Goal: Obtain resource: Download file/media

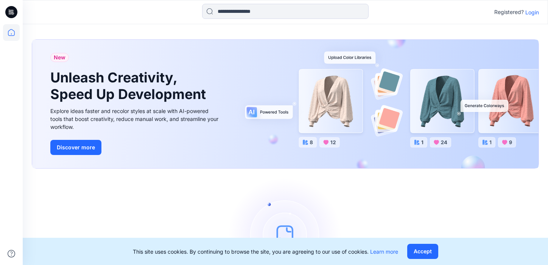
scroll to position [58, 0]
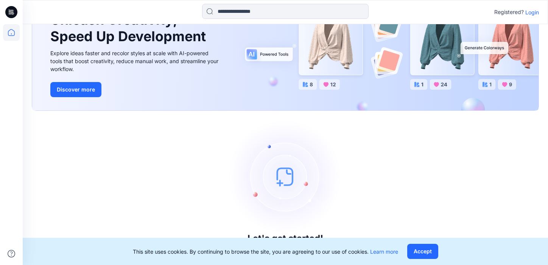
click at [535, 14] on p "Login" at bounding box center [532, 12] width 14 height 8
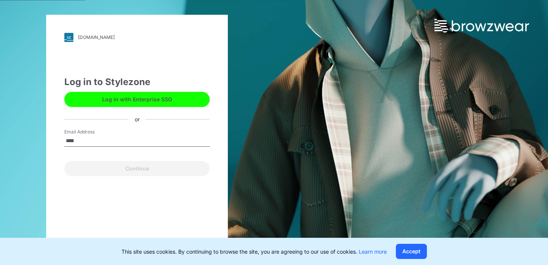
type input "**********"
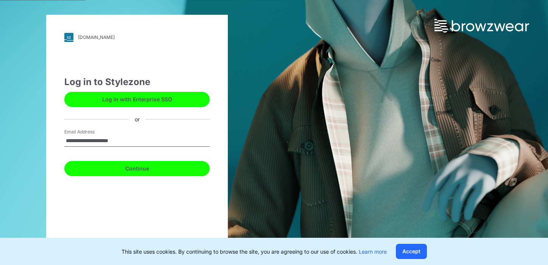
click at [137, 168] on button "Continue" at bounding box center [136, 168] width 145 height 15
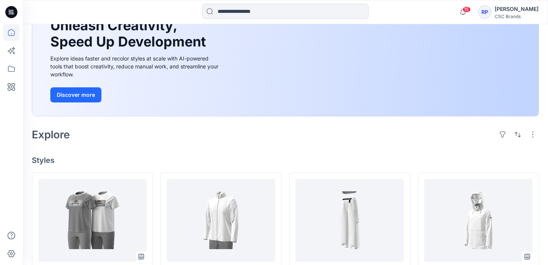
scroll to position [159, 0]
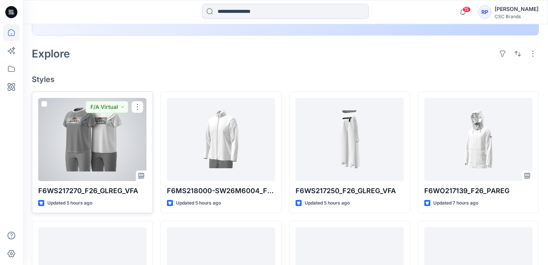
click at [102, 153] on div at bounding box center [92, 139] width 108 height 83
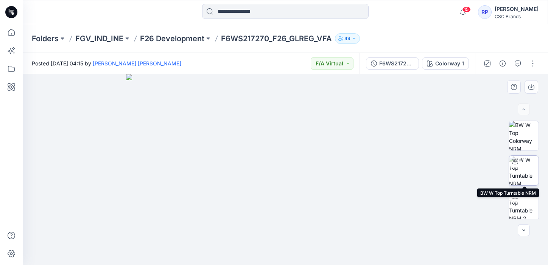
click at [528, 168] on img at bounding box center [524, 171] width 30 height 30
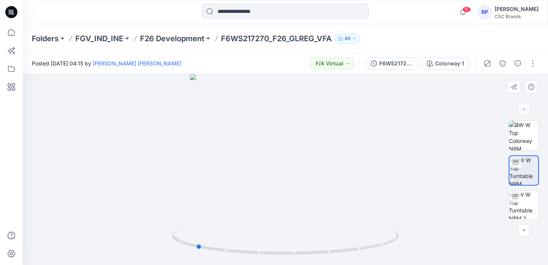
drag, startPoint x: 286, startPoint y: 253, endPoint x: 424, endPoint y: 241, distance: 138.3
click at [424, 242] on div at bounding box center [285, 169] width 525 height 191
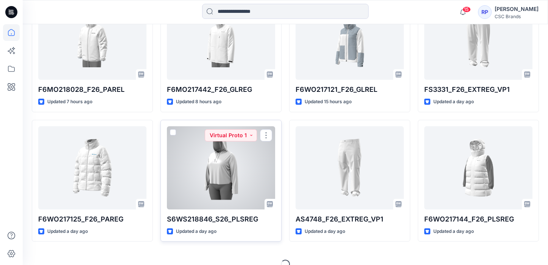
scroll to position [403, 0]
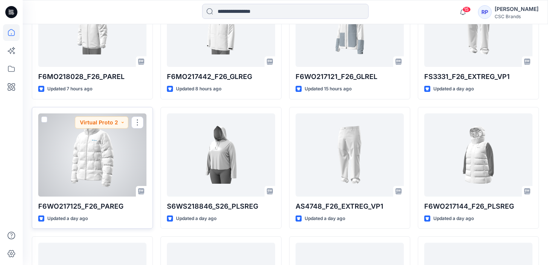
click at [98, 159] on div at bounding box center [92, 155] width 108 height 83
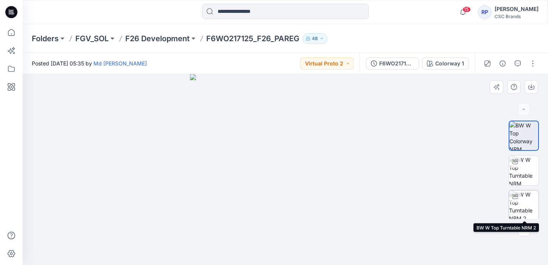
click at [533, 208] on img at bounding box center [524, 206] width 30 height 30
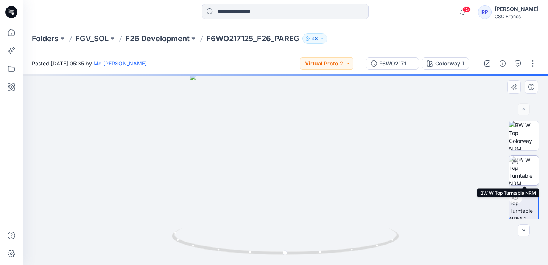
click at [519, 170] on img at bounding box center [524, 171] width 30 height 30
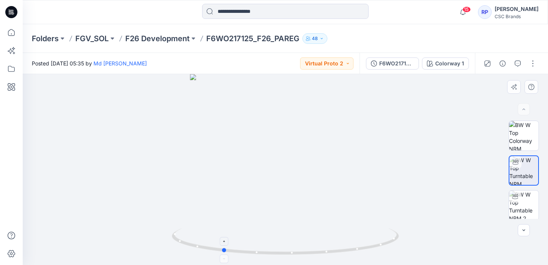
drag, startPoint x: 286, startPoint y: 254, endPoint x: 210, endPoint y: 243, distance: 76.8
click at [210, 243] on icon at bounding box center [286, 243] width 229 height 28
drag, startPoint x: 313, startPoint y: 254, endPoint x: 206, endPoint y: 251, distance: 106.4
click at [206, 251] on icon at bounding box center [286, 243] width 229 height 28
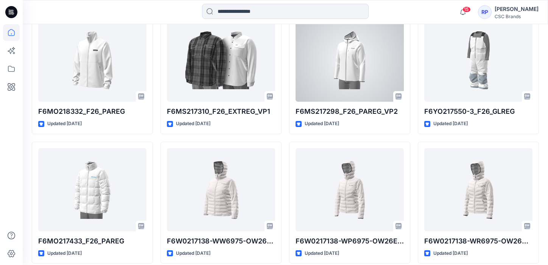
scroll to position [1181, 0]
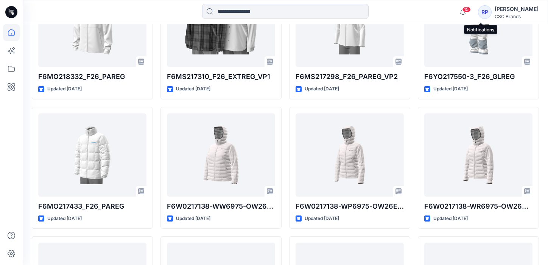
click at [471, 12] on span "15" at bounding box center [466, 9] width 8 height 6
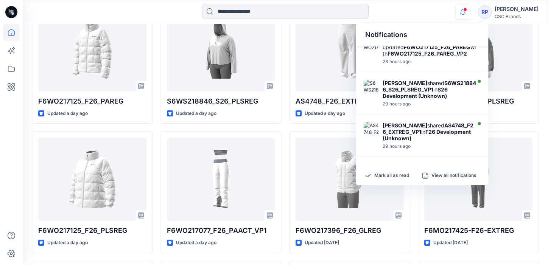
scroll to position [0, 0]
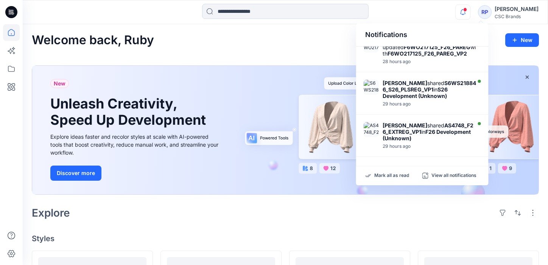
click at [275, 45] on div "Welcome back, Ruby New" at bounding box center [285, 40] width 507 height 14
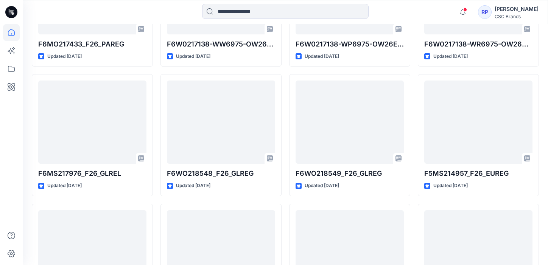
scroll to position [1344, 0]
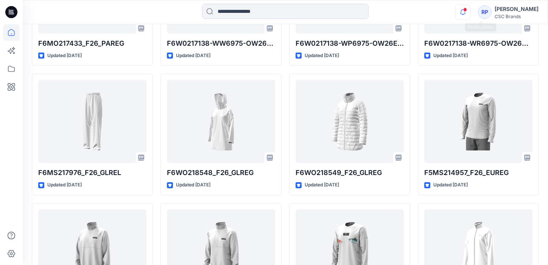
click at [470, 13] on icon "button" at bounding box center [463, 12] width 14 height 15
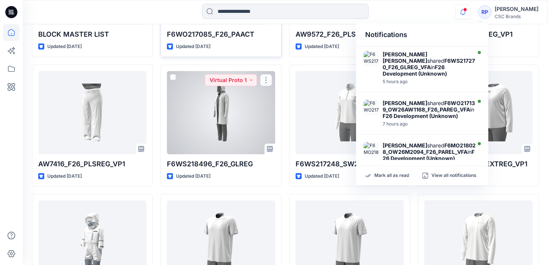
scroll to position [3039, 0]
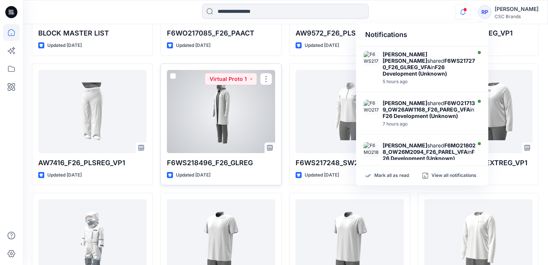
click at [215, 121] on div at bounding box center [221, 111] width 108 height 83
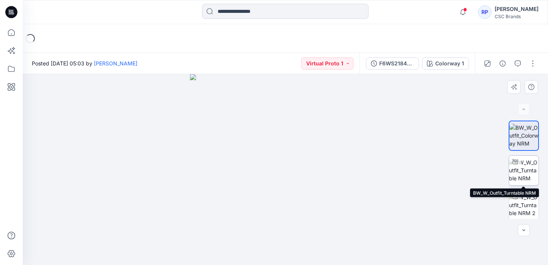
click at [536, 175] on img at bounding box center [524, 171] width 30 height 24
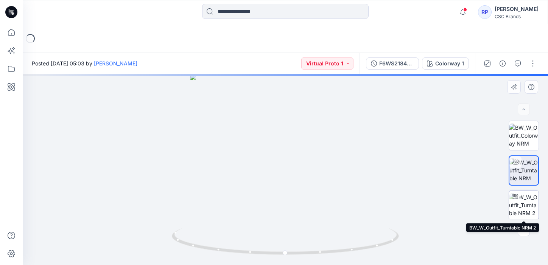
click at [526, 201] on img at bounding box center [524, 205] width 30 height 24
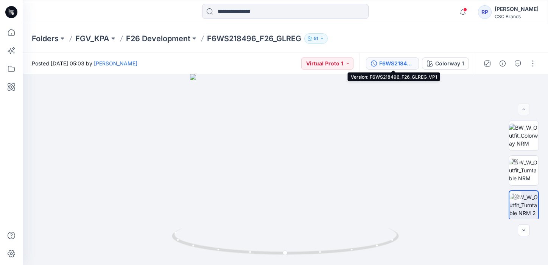
click at [396, 64] on div "F6WS218496_F26_GLREG_VP1" at bounding box center [396, 63] width 35 height 8
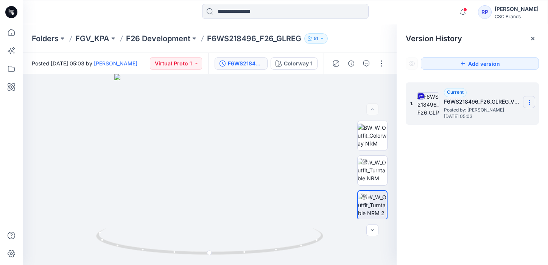
click at [531, 103] on icon at bounding box center [529, 103] width 6 height 6
click at [497, 122] on div "Download Source BW File" at bounding box center [489, 117] width 88 height 15
click at [254, 37] on p "F6WS218496_F26_GLREG" at bounding box center [254, 38] width 94 height 11
drag, startPoint x: 256, startPoint y: 37, endPoint x: 207, endPoint y: 37, distance: 49.2
click at [207, 37] on p "F6WS218496_F26_GLREG" at bounding box center [254, 38] width 94 height 11
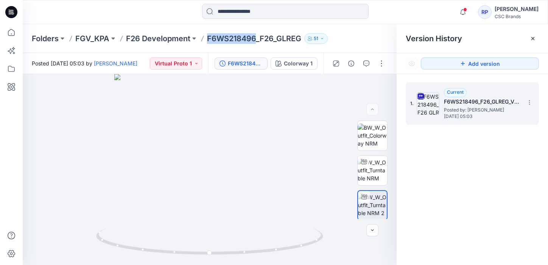
copy p "F6WS218496"
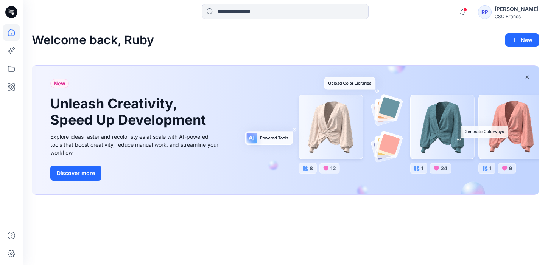
scroll to position [137, 0]
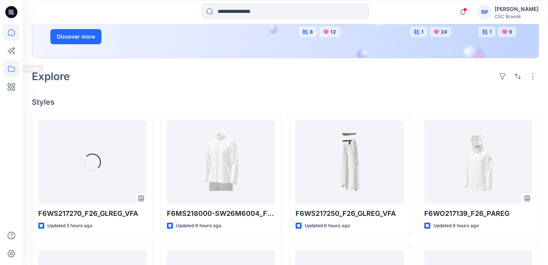
click at [7, 70] on icon at bounding box center [11, 69] width 17 height 17
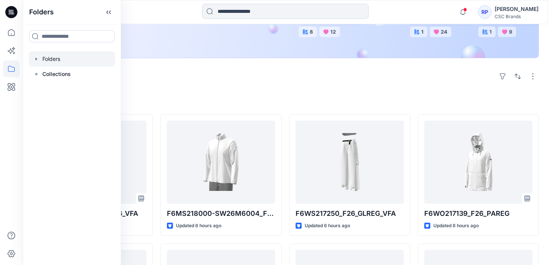
click at [50, 58] on div at bounding box center [72, 58] width 86 height 15
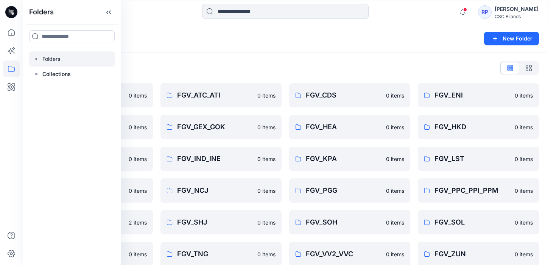
click at [234, 68] on div "Folders List" at bounding box center [285, 68] width 507 height 12
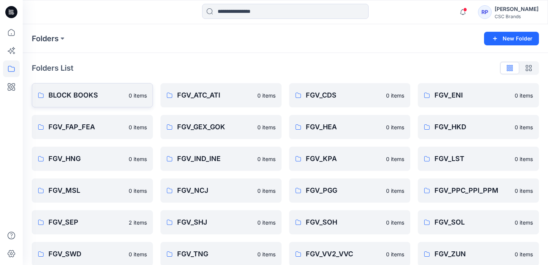
click at [116, 96] on p "BLOCK BOOKS" at bounding box center [86, 95] width 76 height 11
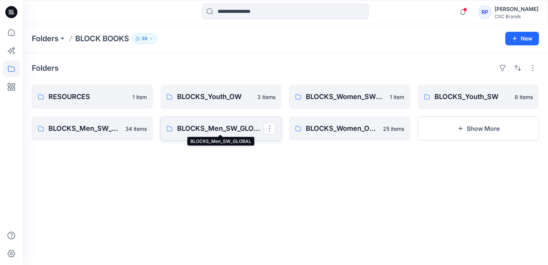
click at [226, 129] on p "BLOCKS_Men_SW_GLOBAL" at bounding box center [220, 128] width 86 height 11
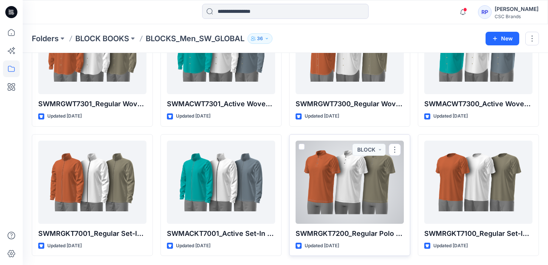
scroll to position [724, 0]
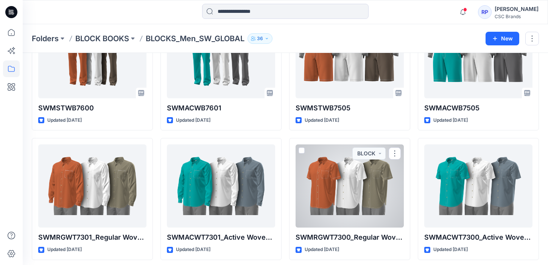
click at [324, 196] on div at bounding box center [350, 186] width 108 height 83
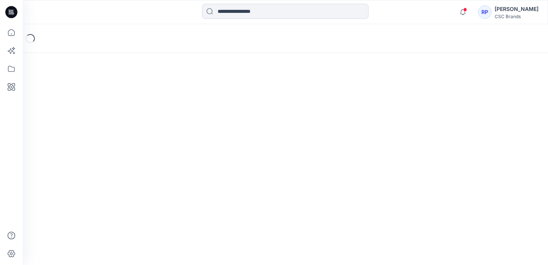
click at [324, 196] on div "Loading..." at bounding box center [285, 144] width 525 height 241
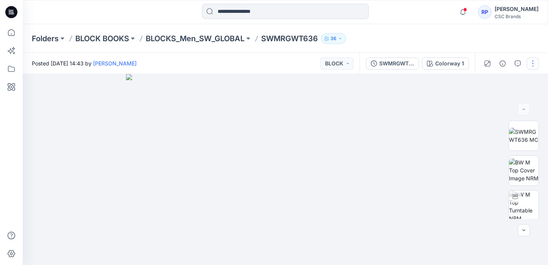
click at [531, 61] on button "button" at bounding box center [533, 64] width 12 height 12
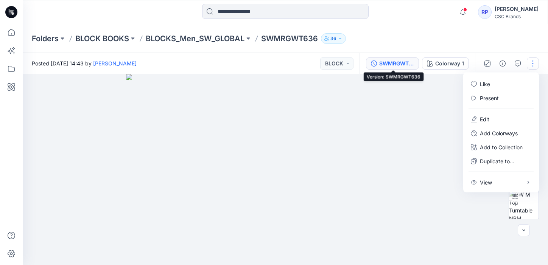
click at [399, 64] on div "SWMRGWT636" at bounding box center [396, 63] width 35 height 8
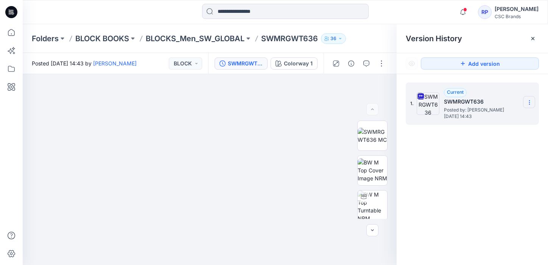
click at [528, 104] on icon at bounding box center [529, 103] width 6 height 6
click at [496, 119] on span "Download Source BW File" at bounding box center [491, 117] width 64 height 9
